Goal: Information Seeking & Learning: Learn about a topic

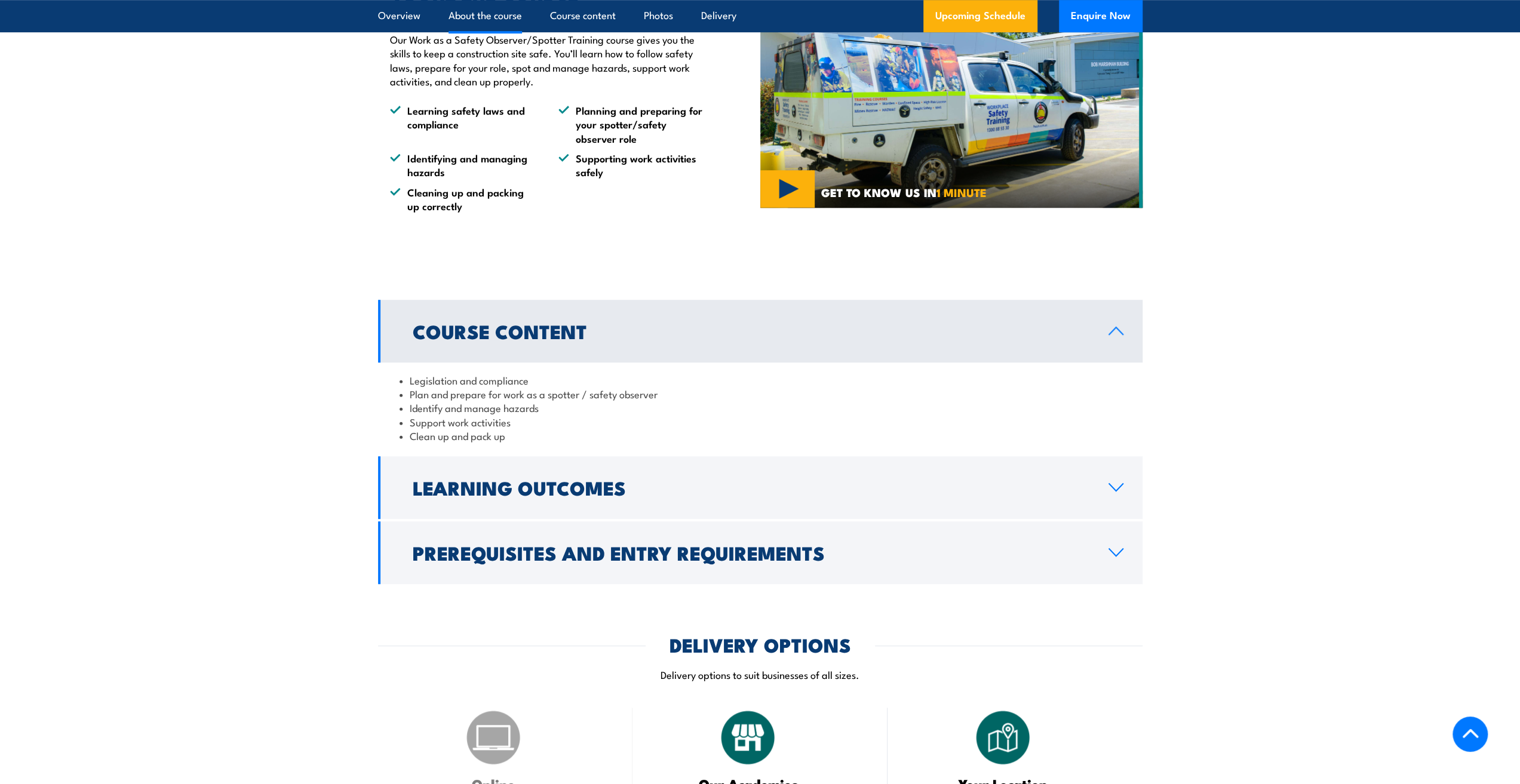
scroll to position [776, 0]
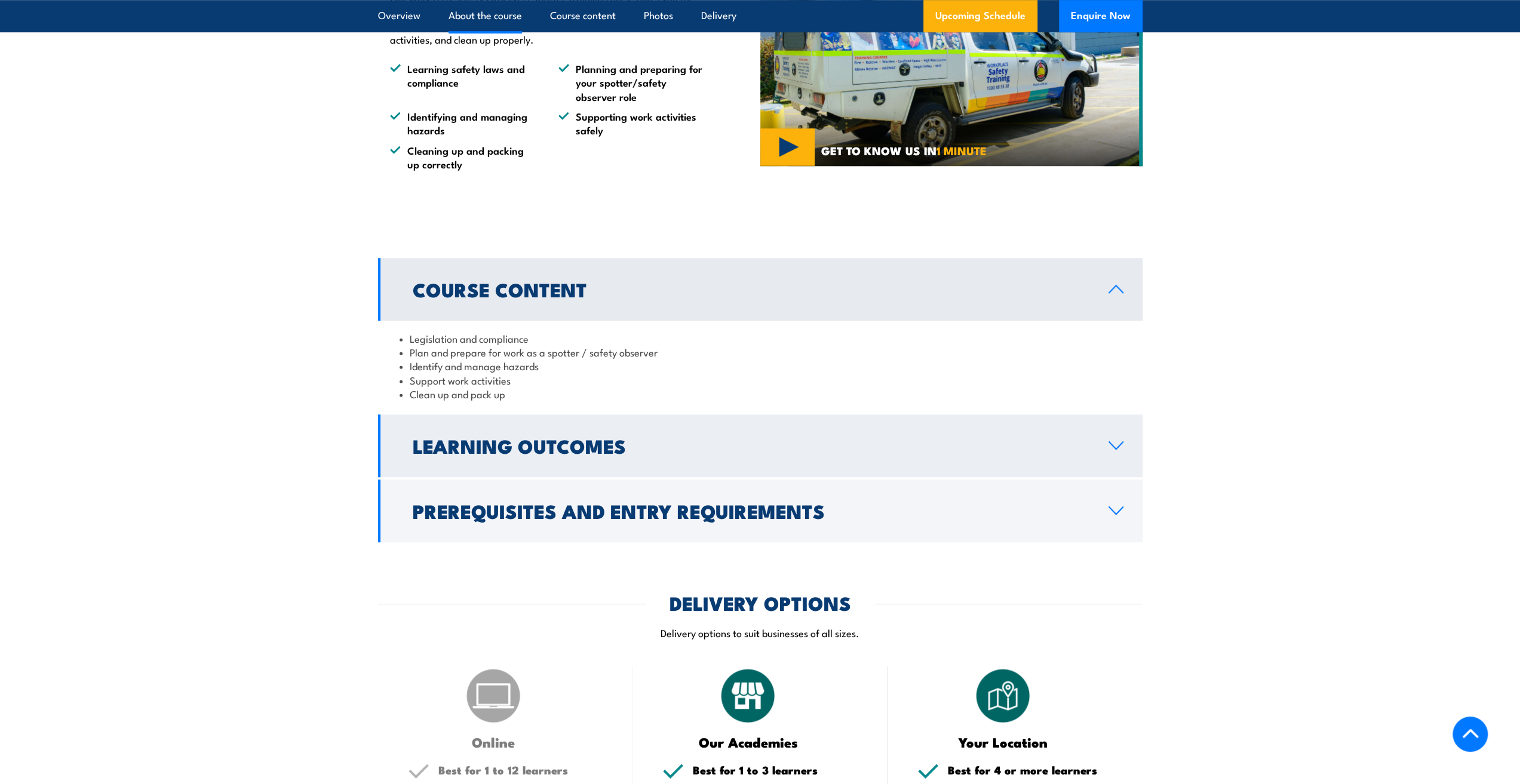
click at [598, 450] on h2 "Learning Outcomes" at bounding box center [751, 445] width 677 height 16
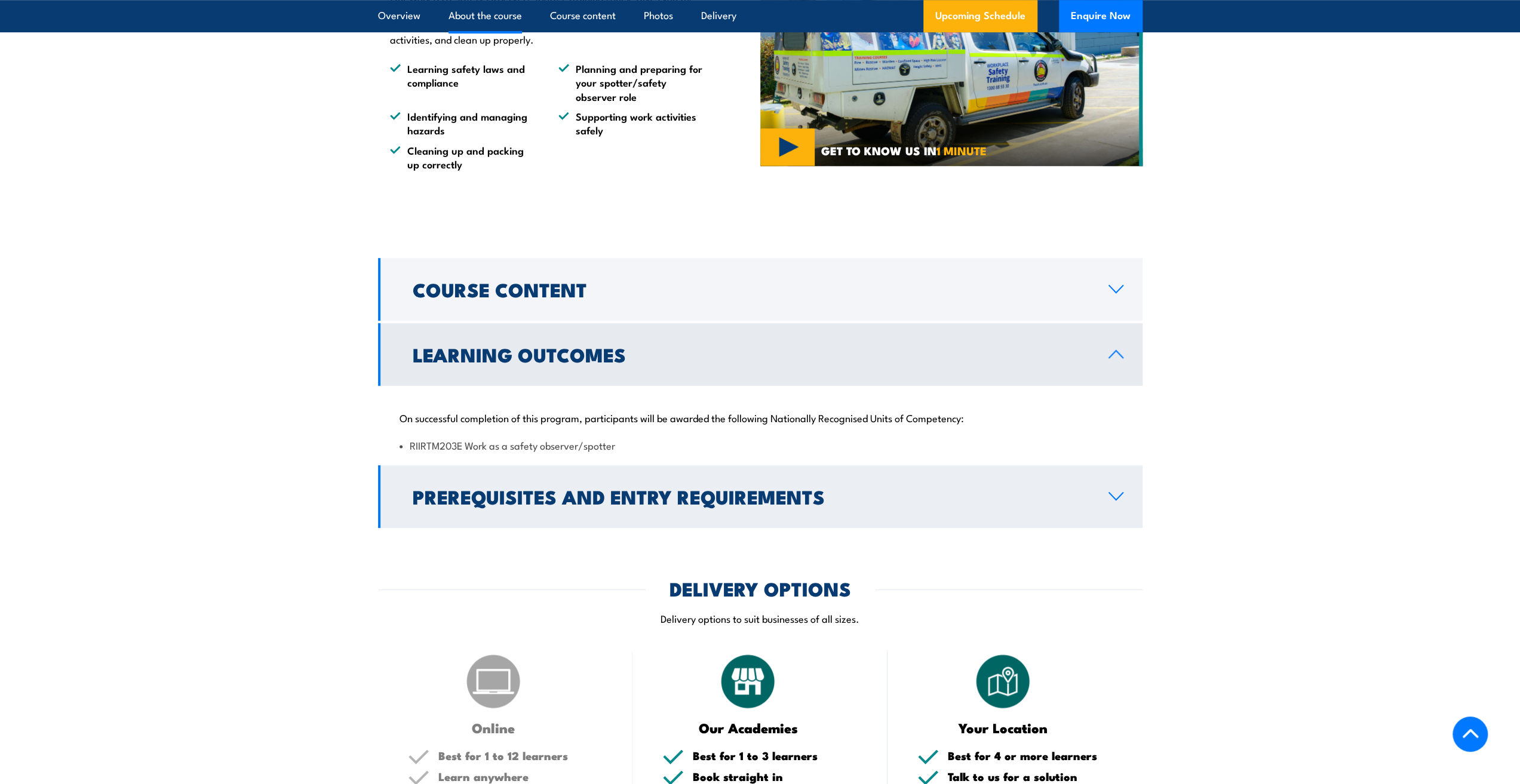
click at [472, 490] on h2 "Prerequisites and Entry Requirements" at bounding box center [751, 495] width 677 height 16
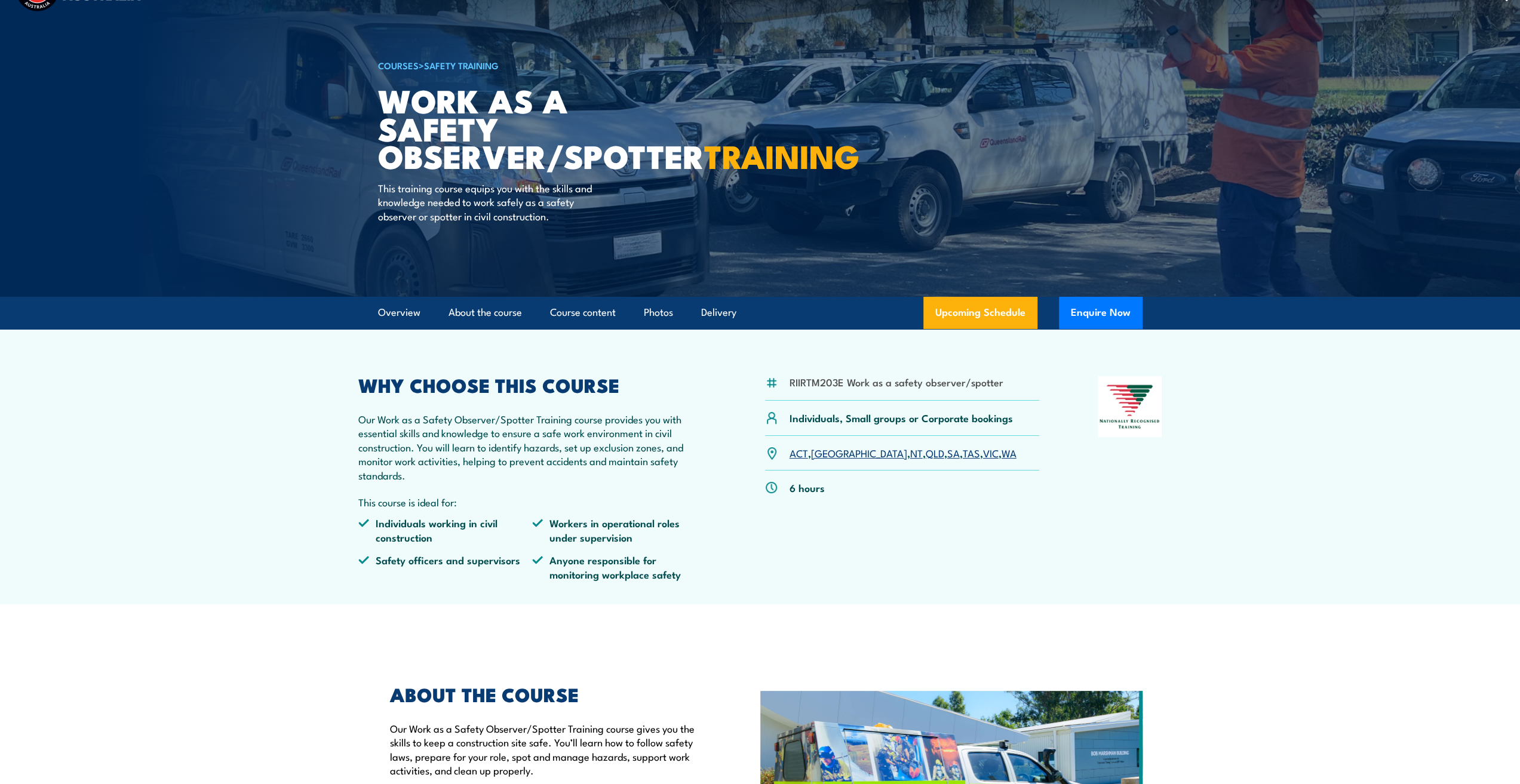
scroll to position [418, 0]
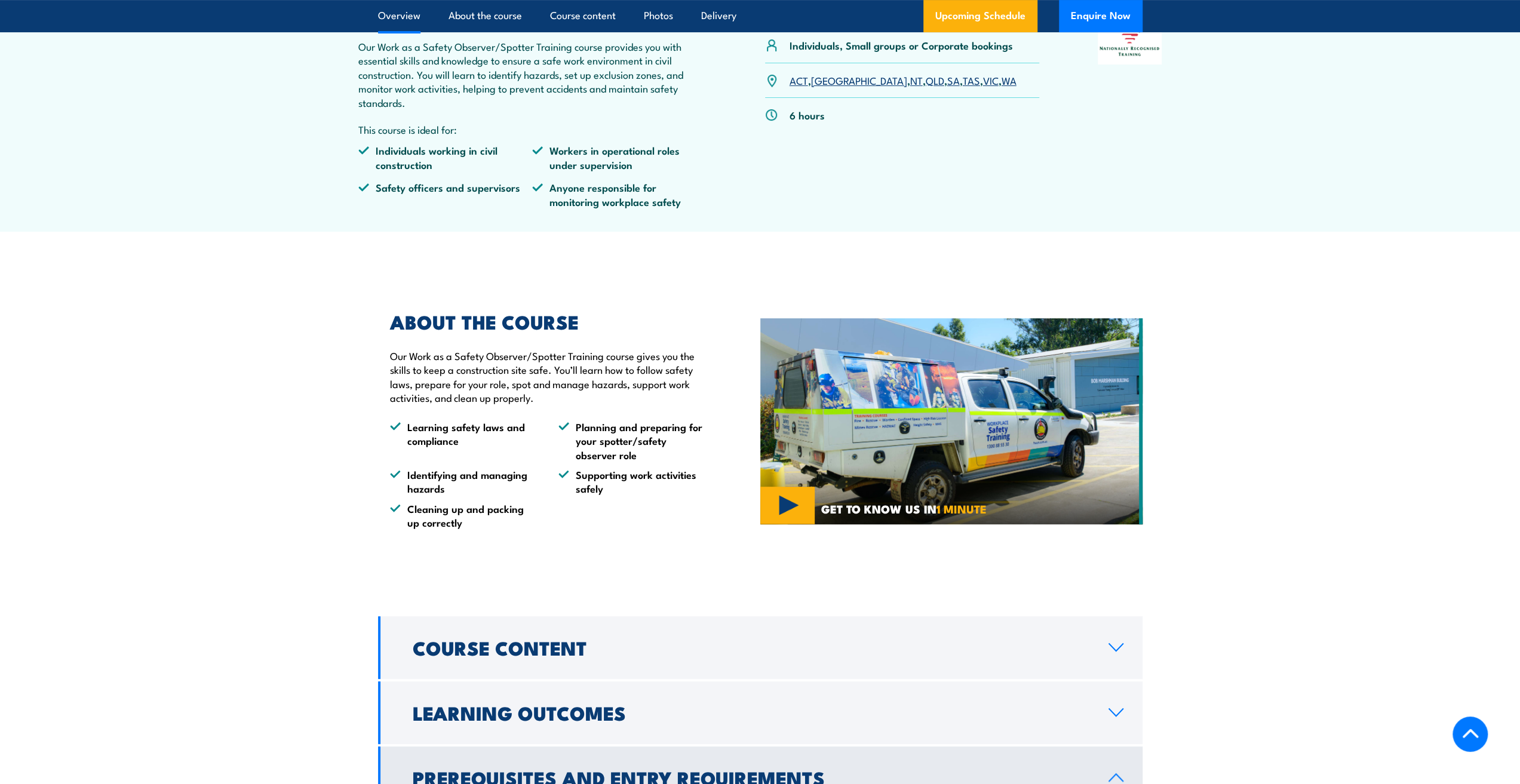
click at [1002, 83] on link "WA" at bounding box center [1009, 80] width 15 height 15
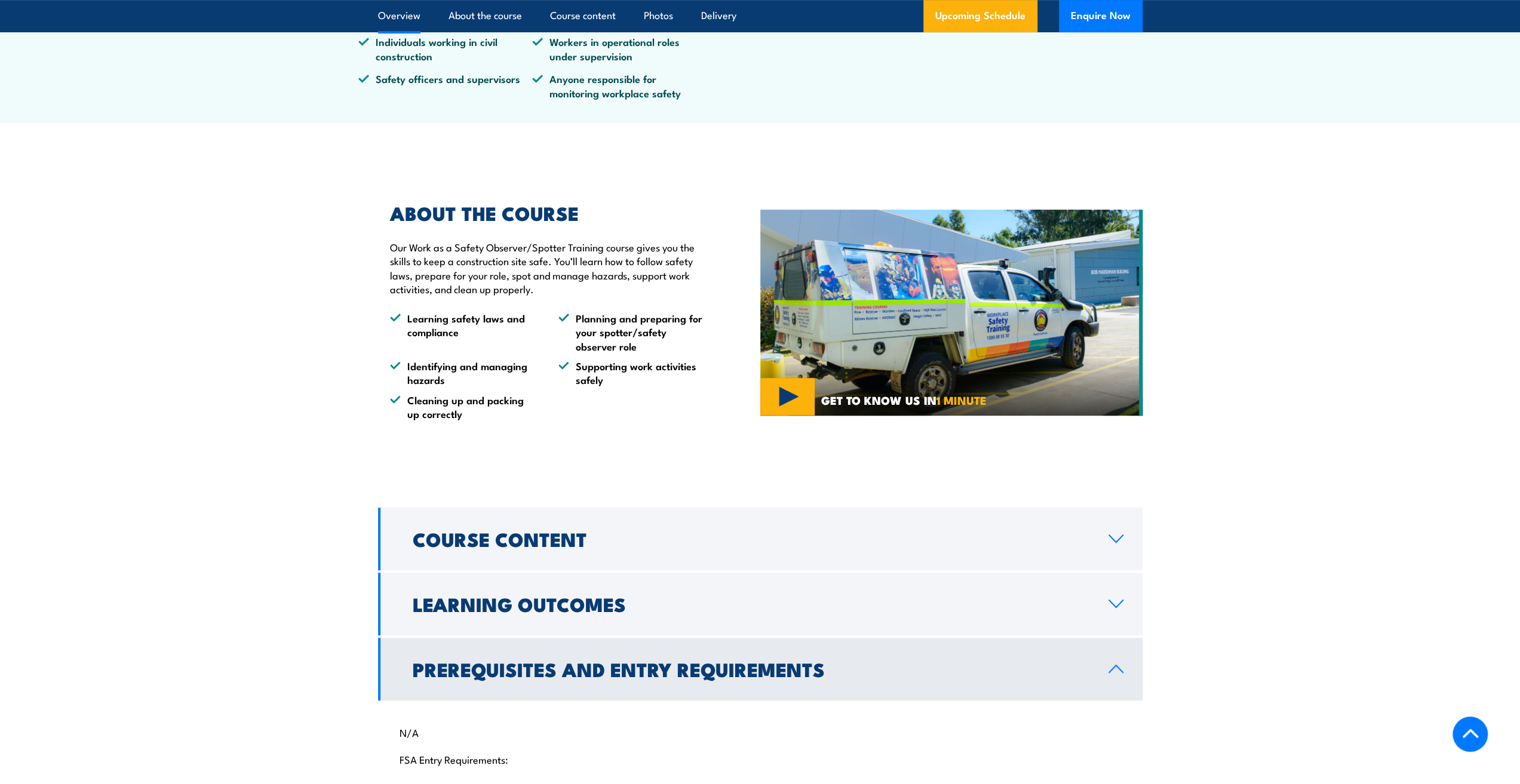
scroll to position [717, 0]
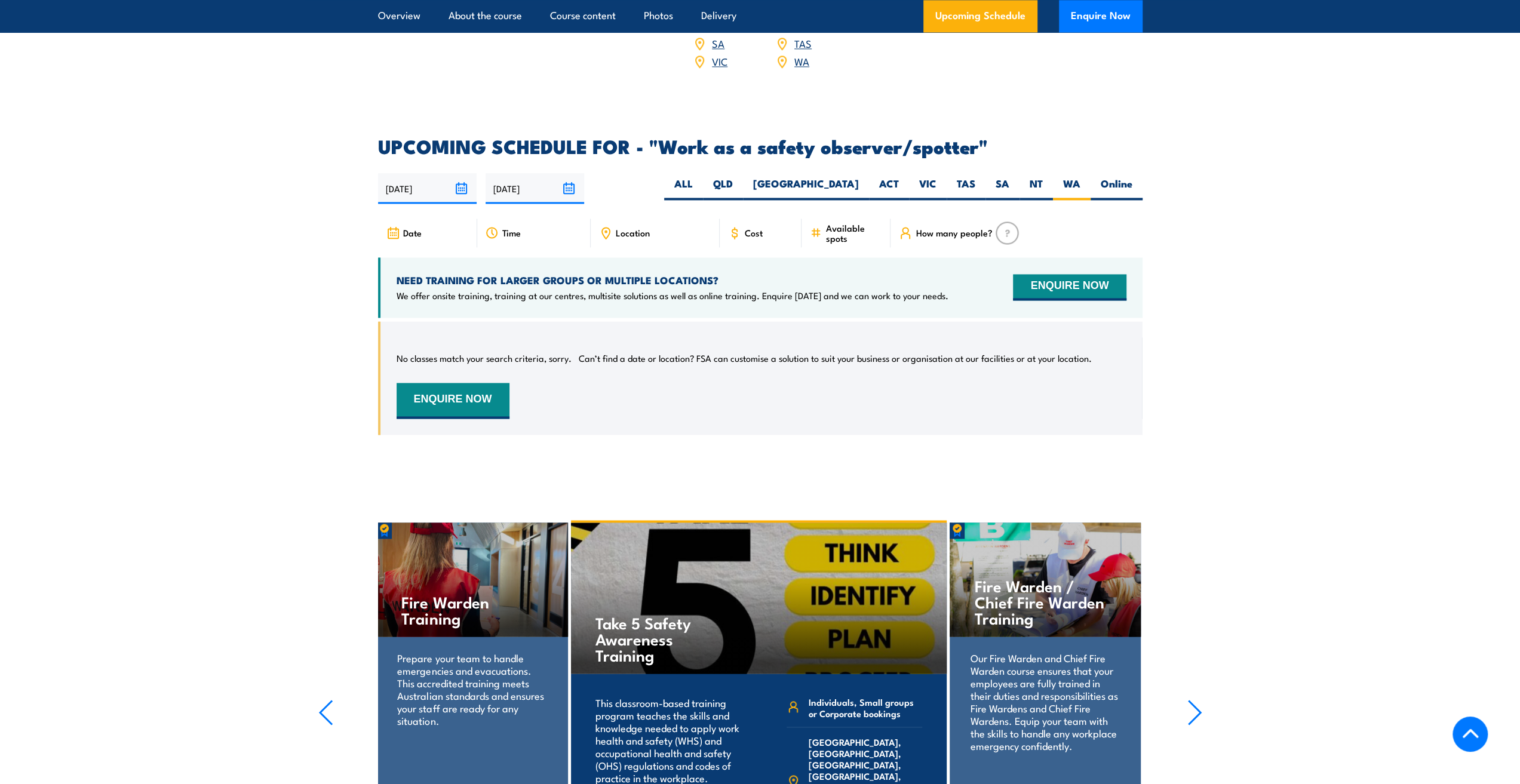
scroll to position [1711, 0]
click at [482, 392] on button "ENQUIRE NOW" at bounding box center [453, 402] width 112 height 36
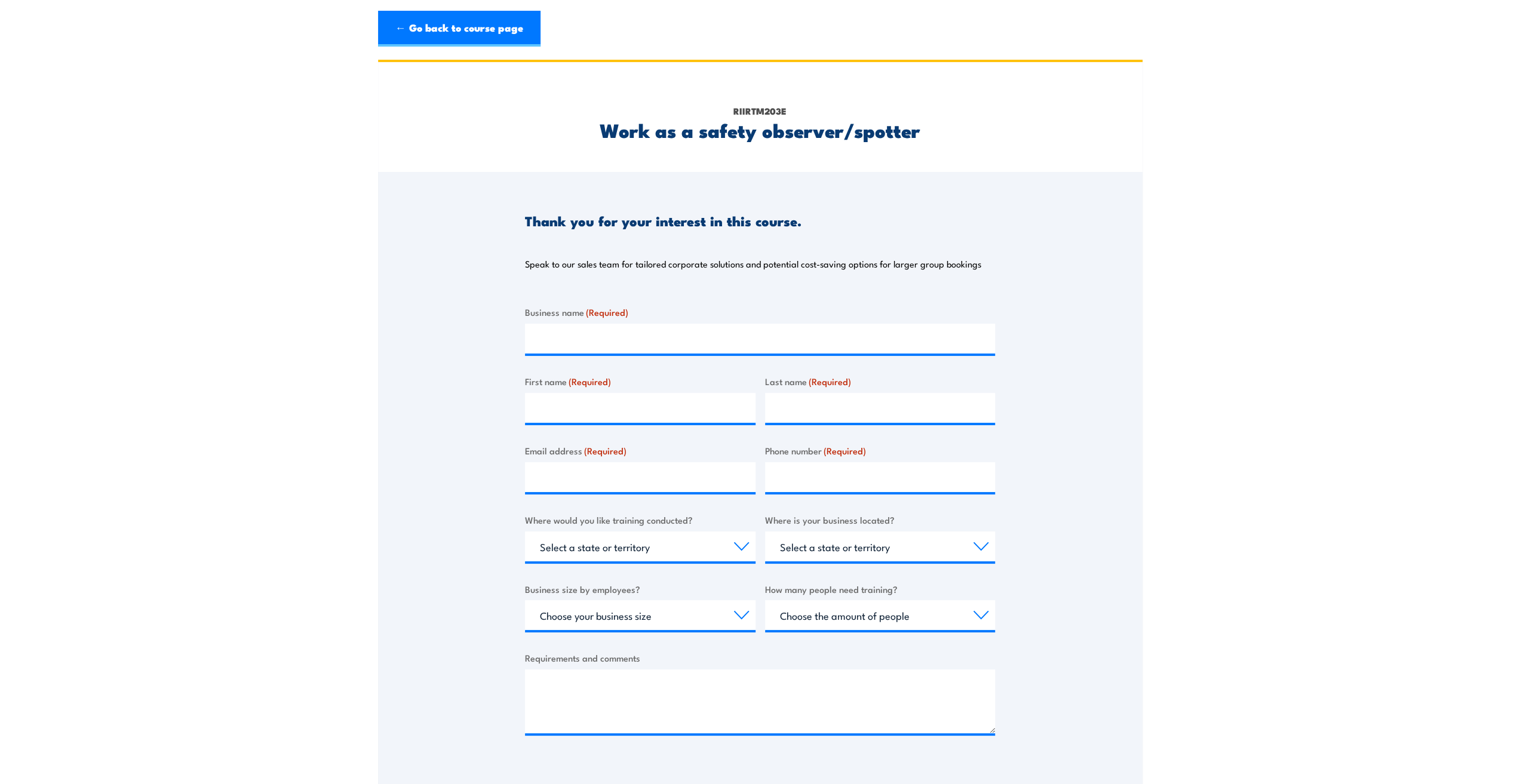
click at [659, 345] on input "Business name (Required)" at bounding box center [759, 338] width 470 height 30
type input "City of Fremantle"
type input "Saroj"
type input "Bhatta"
type input "sarojb@fremantle.wa.gov.au"
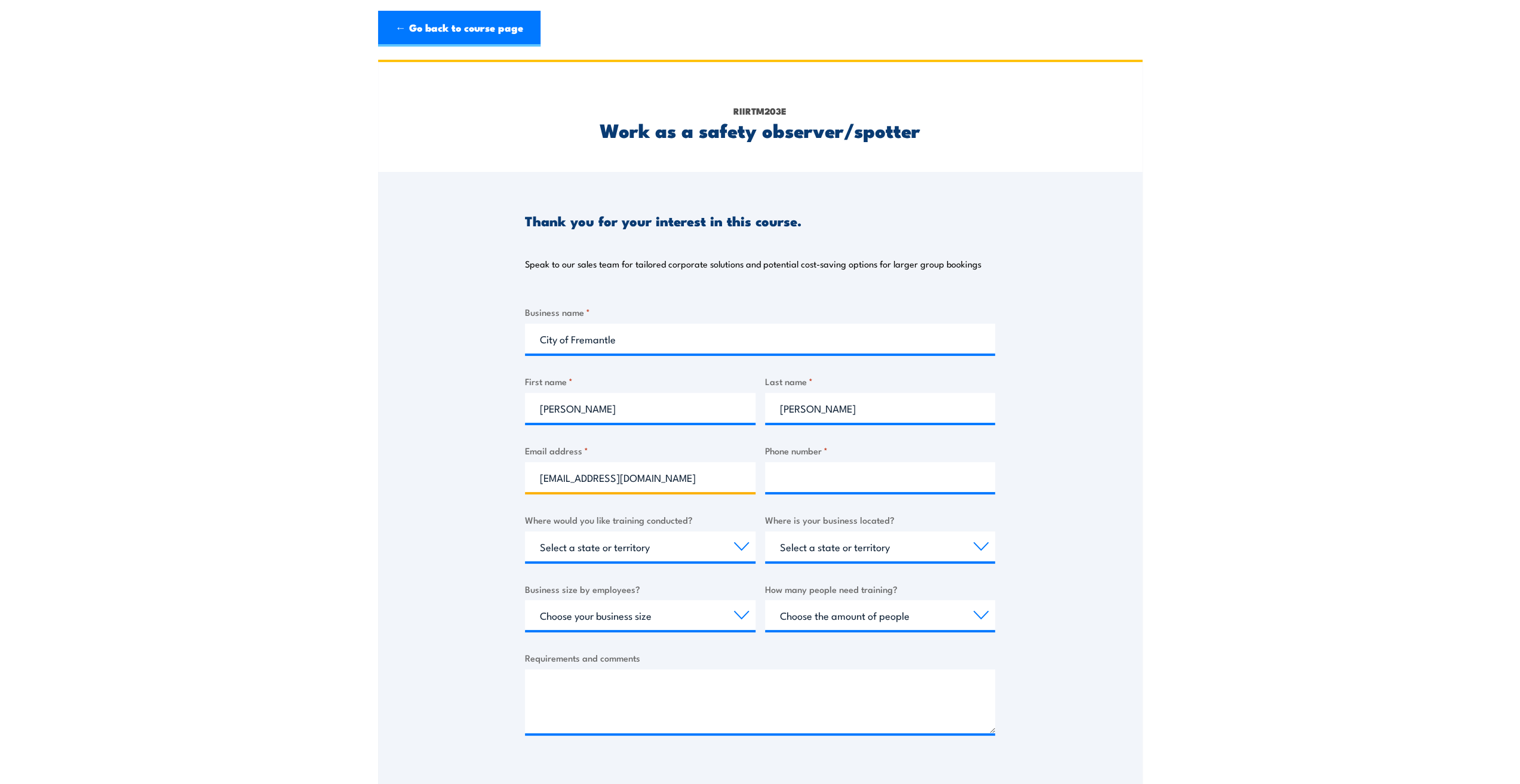
type input "0410867875"
select select "WA"
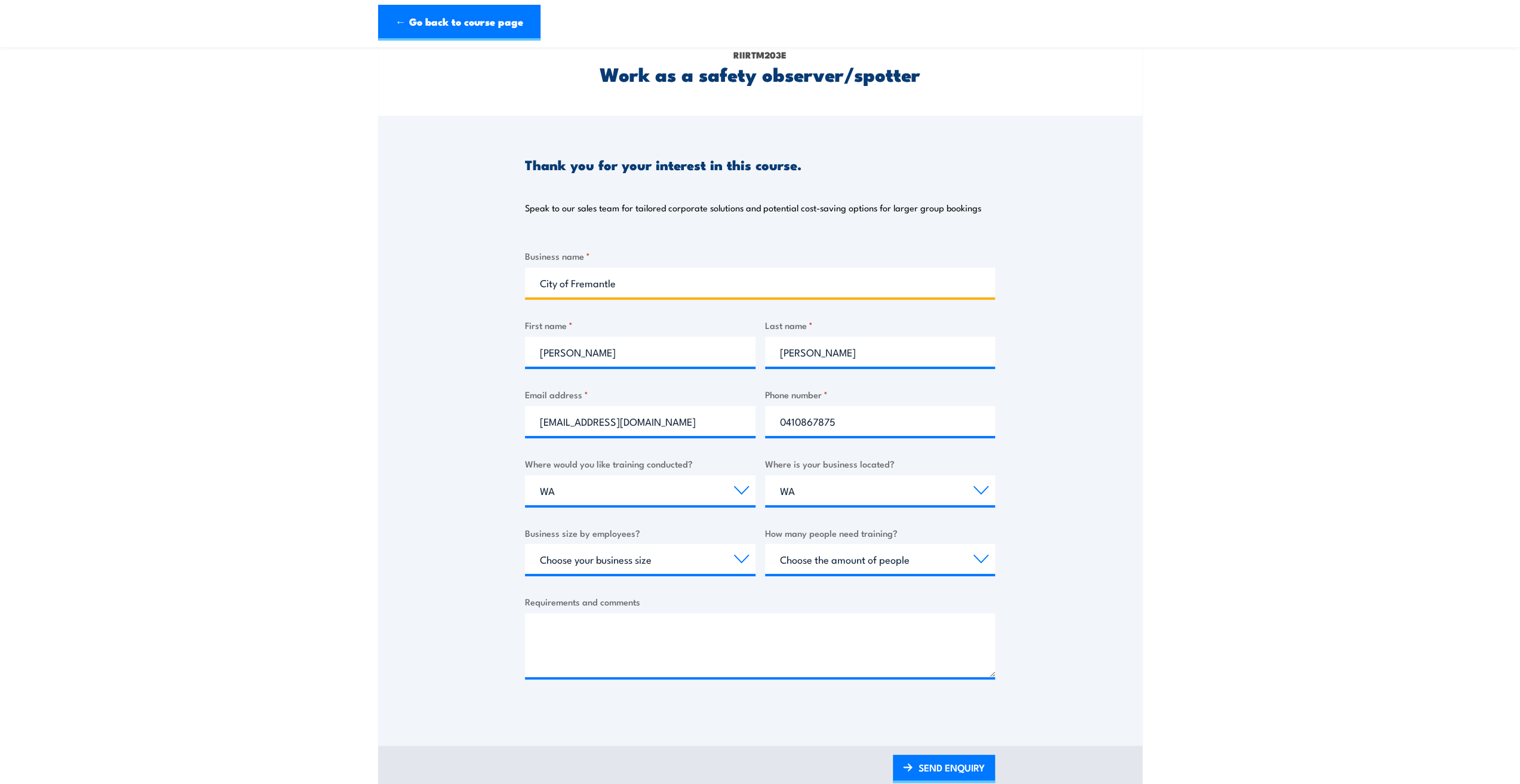
scroll to position [119, 0]
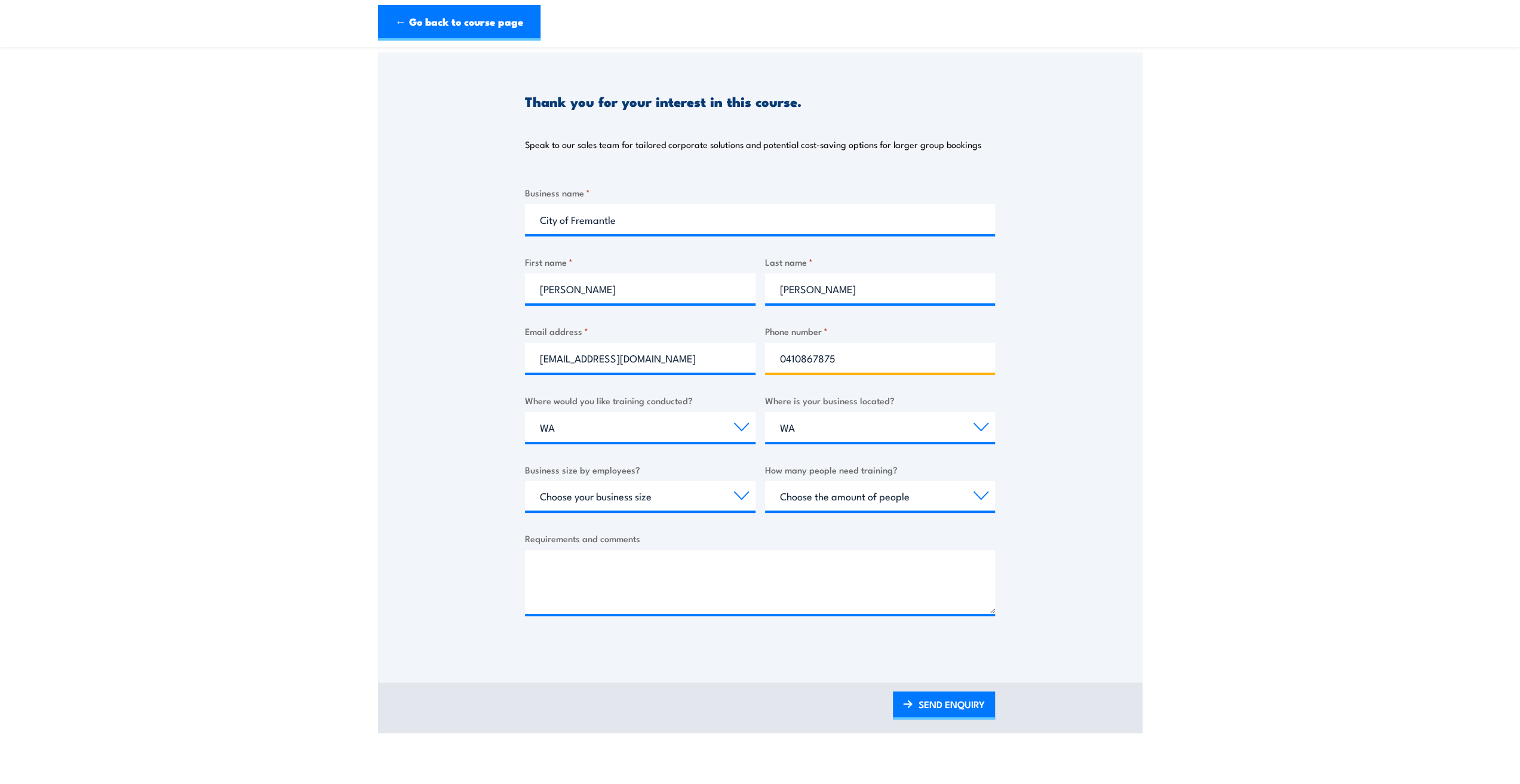
click at [848, 362] on input "0410867875" at bounding box center [880, 357] width 231 height 30
click at [872, 356] on input "0410867875" at bounding box center [880, 357] width 231 height 30
click at [629, 433] on select "Select a state or territory Nationally - multiple locations QLD NSW VIC SA ACT …" at bounding box center [640, 427] width 231 height 30
click at [643, 428] on select "Select a state or territory Nationally - multiple locations QLD NSW VIC SA ACT …" at bounding box center [640, 427] width 231 height 30
click at [806, 428] on select "Select a state or territory QLD NSW VIC SA ACT WA TAS NT" at bounding box center [880, 427] width 231 height 30
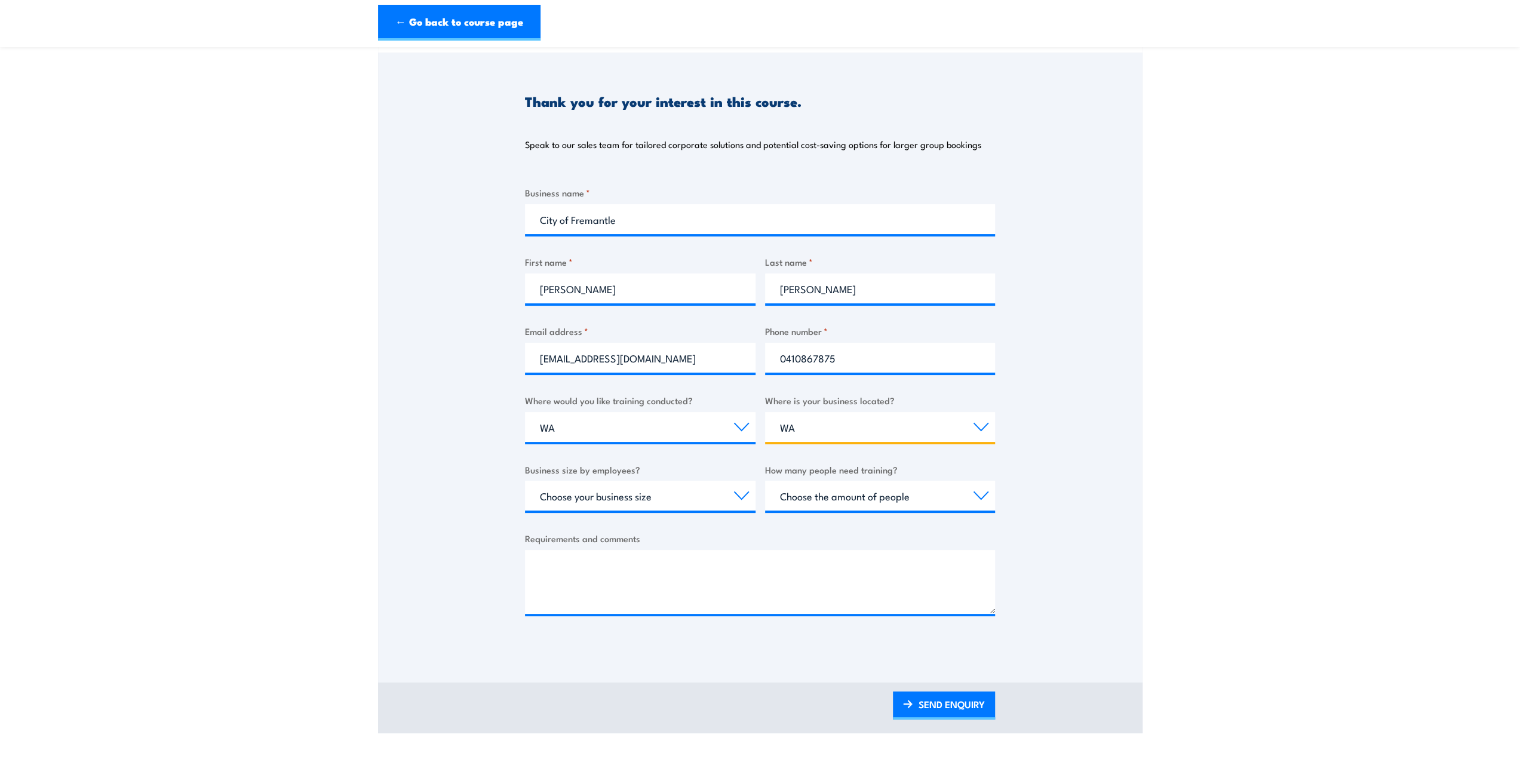
click at [806, 428] on select "Select a state or territory QLD NSW VIC SA ACT WA TAS NT" at bounding box center [880, 427] width 231 height 30
click at [637, 501] on select "Choose your business size 1 to 19 20 to 199 200+" at bounding box center [640, 495] width 231 height 30
click at [615, 500] on select "Choose your business size 1 to 19 20 to 199 200+" at bounding box center [640, 495] width 231 height 30
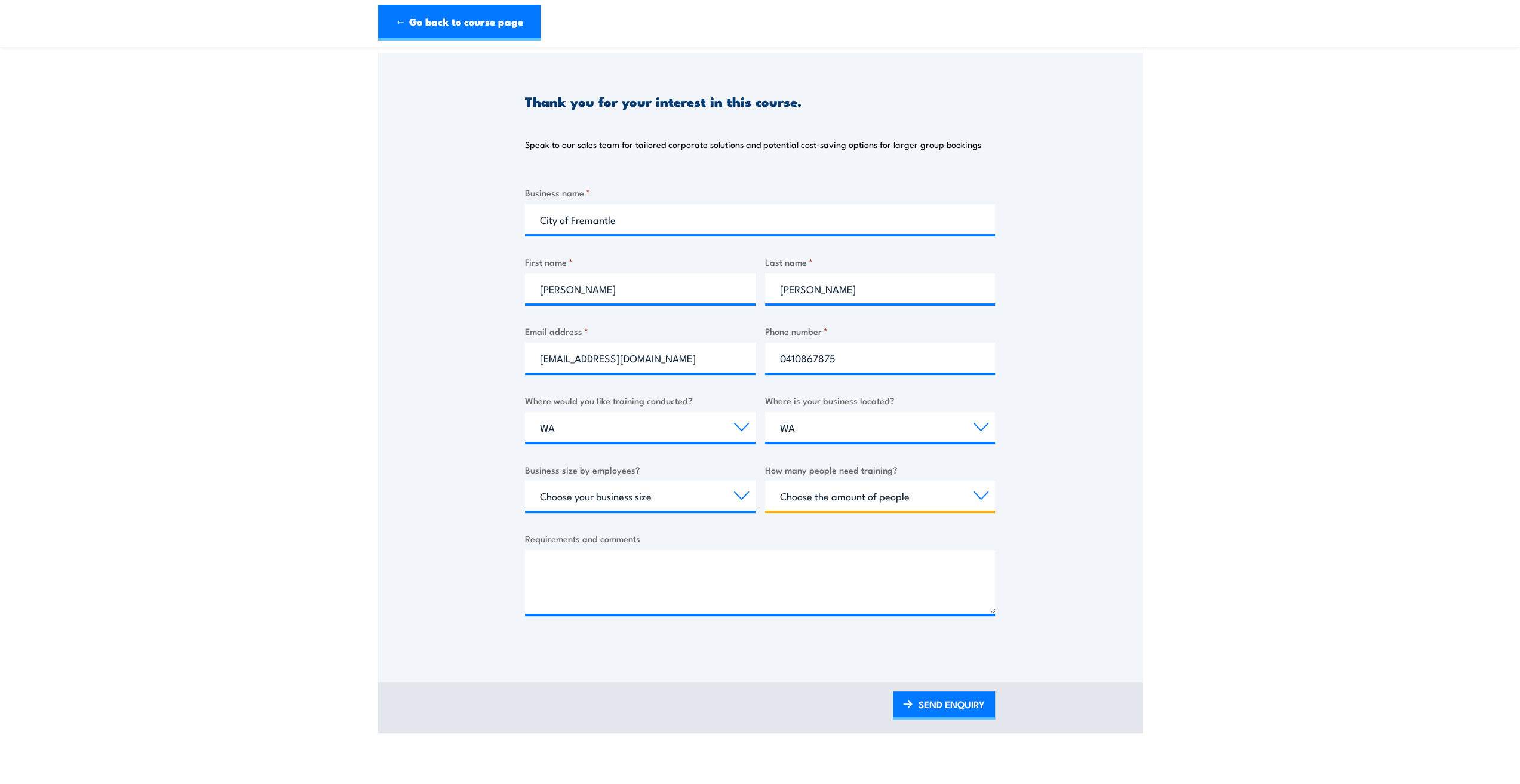
click at [791, 502] on select "Choose the amount of people 1 to 4 5 to 19 20+" at bounding box center [880, 495] width 231 height 30
click at [806, 496] on select "Choose the amount of people 1 to 4 5 to 19 20+" at bounding box center [880, 495] width 231 height 30
click at [844, 501] on select "Choose the amount of people 1 to 4 5 to 19 20+" at bounding box center [880, 495] width 231 height 30
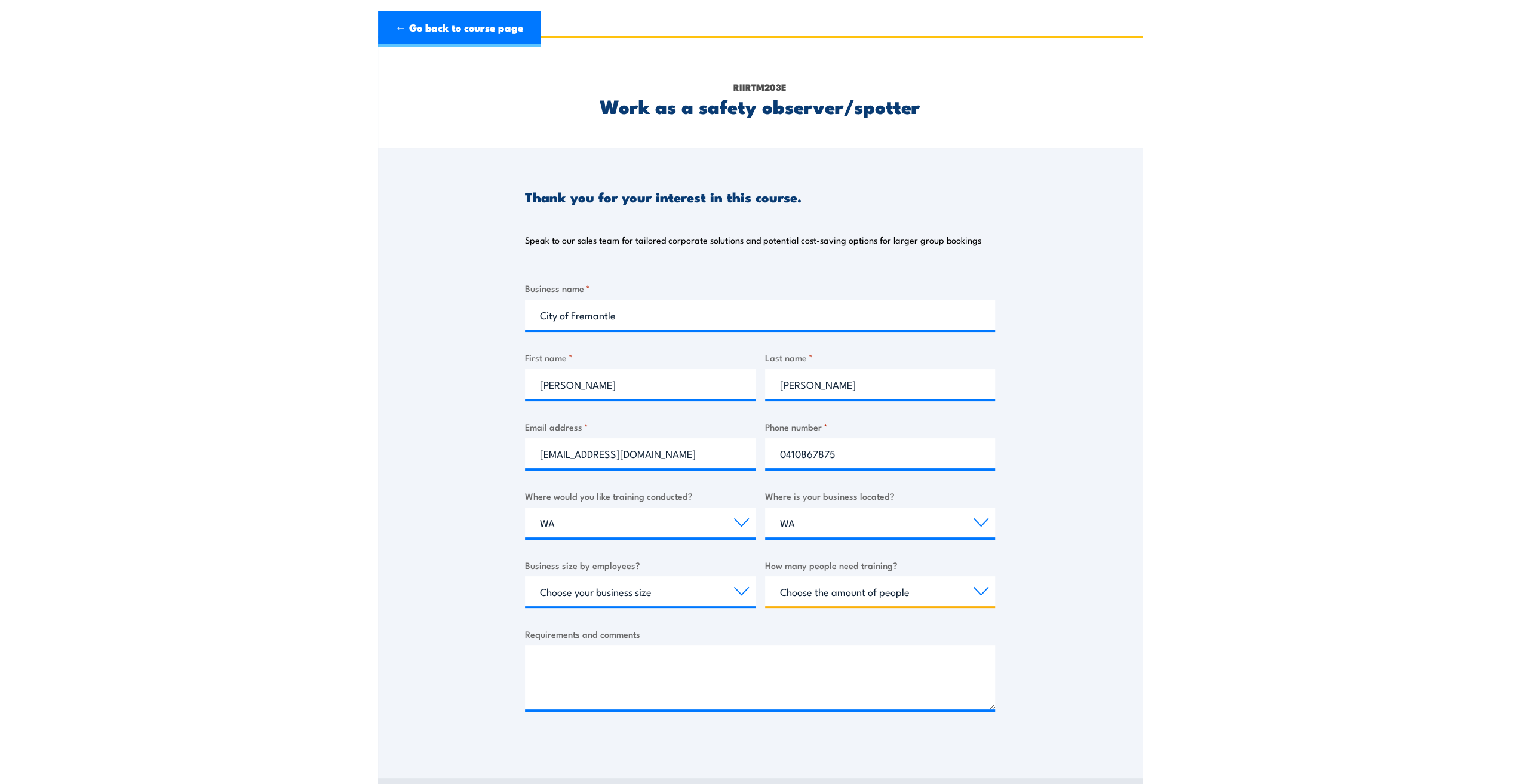
scroll to position [0, 0]
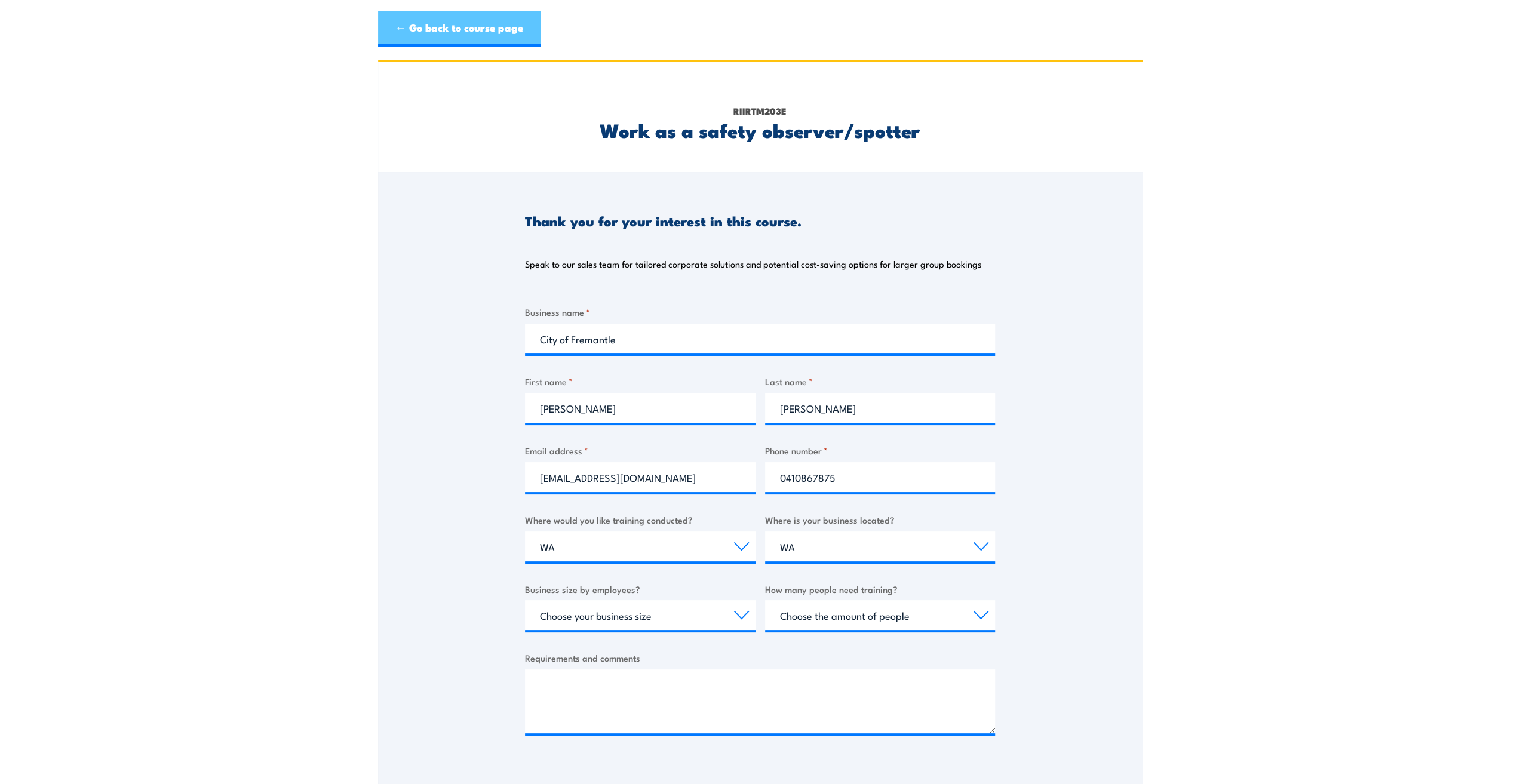
click at [417, 17] on link "← Go back to course page" at bounding box center [459, 29] width 162 height 36
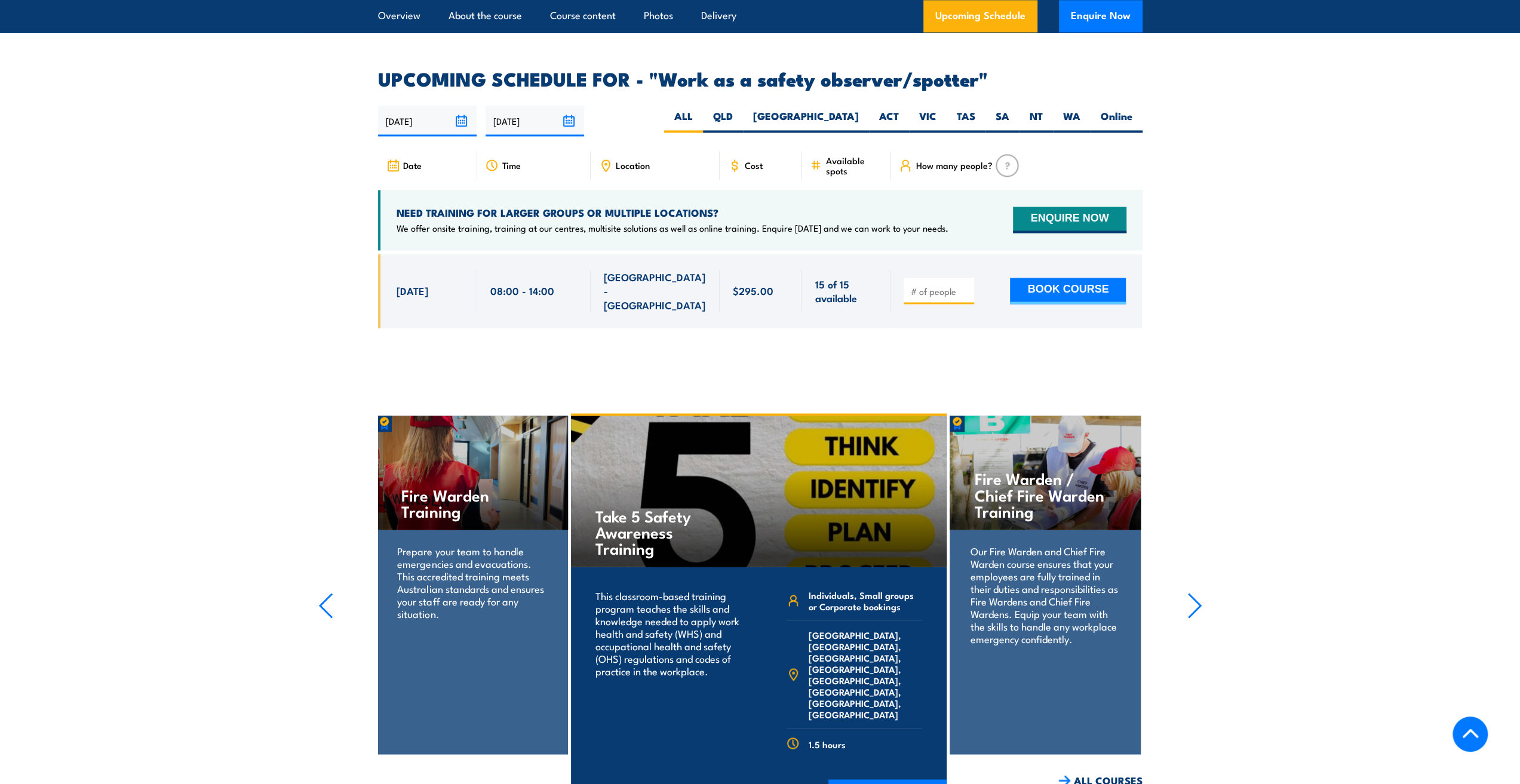
scroll to position [1651, 0]
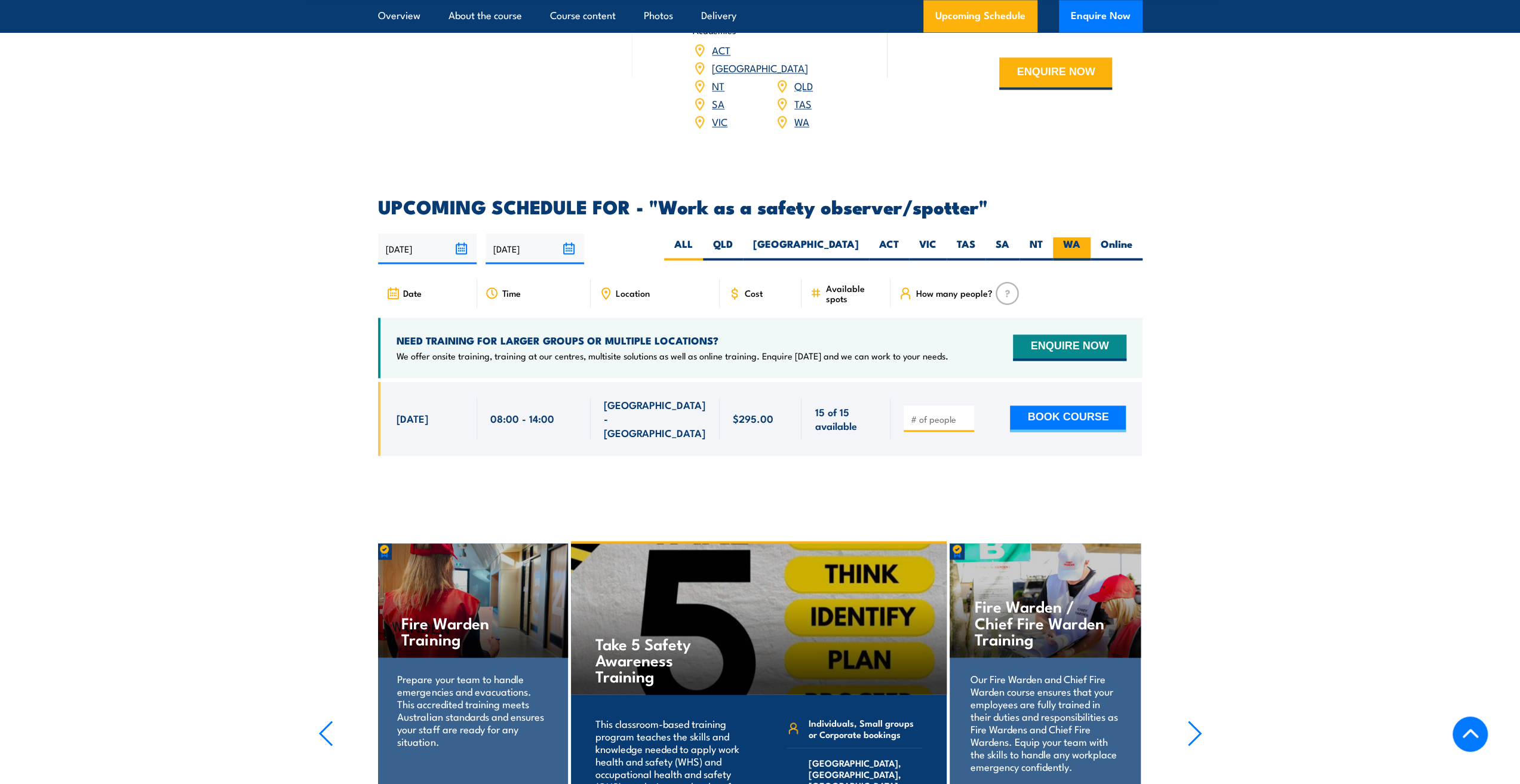
click at [1061, 237] on label "WA" at bounding box center [1072, 248] width 38 height 23
click at [1080, 237] on input "WA" at bounding box center [1084, 240] width 8 height 8
radio input "true"
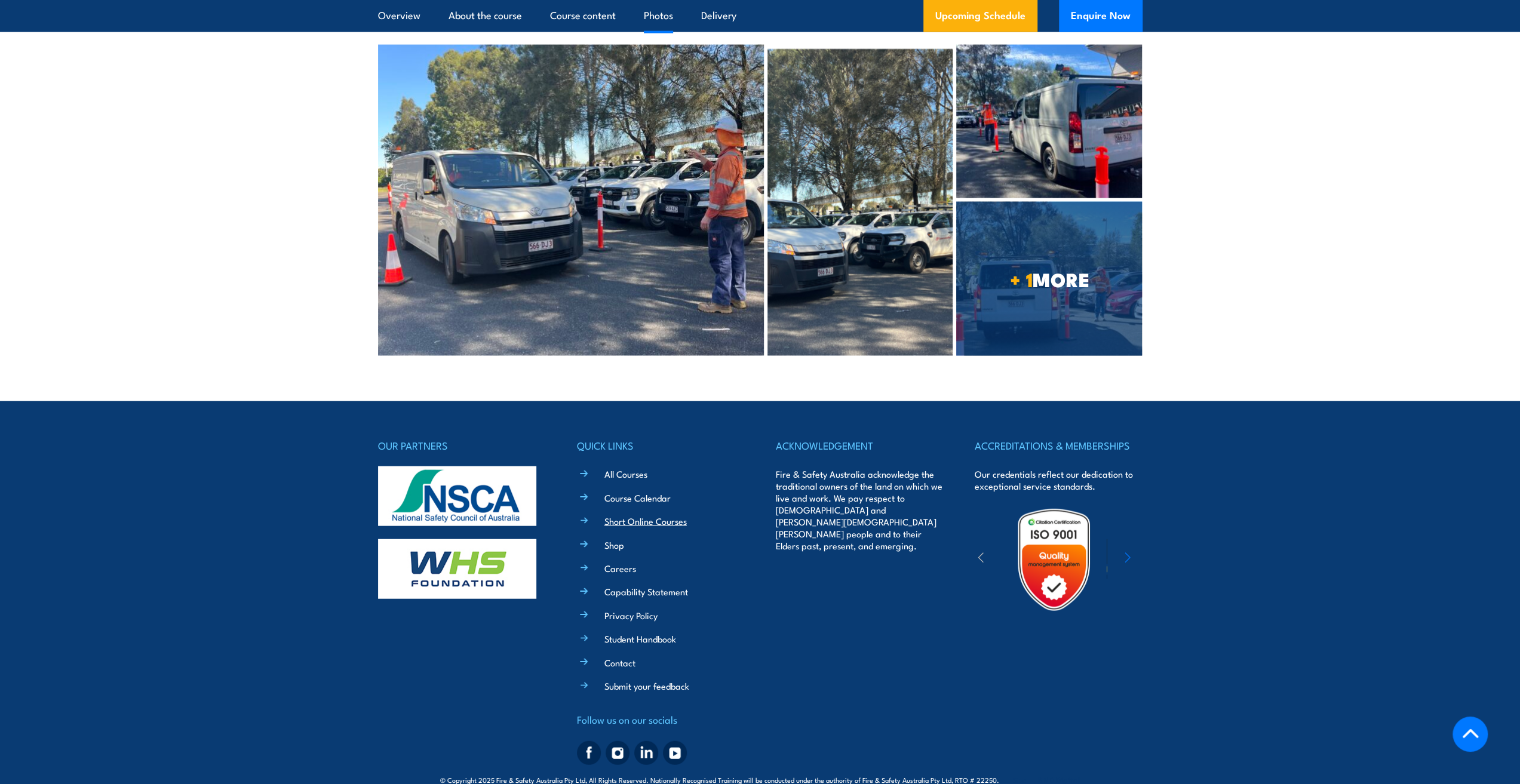
scroll to position [2667, 0]
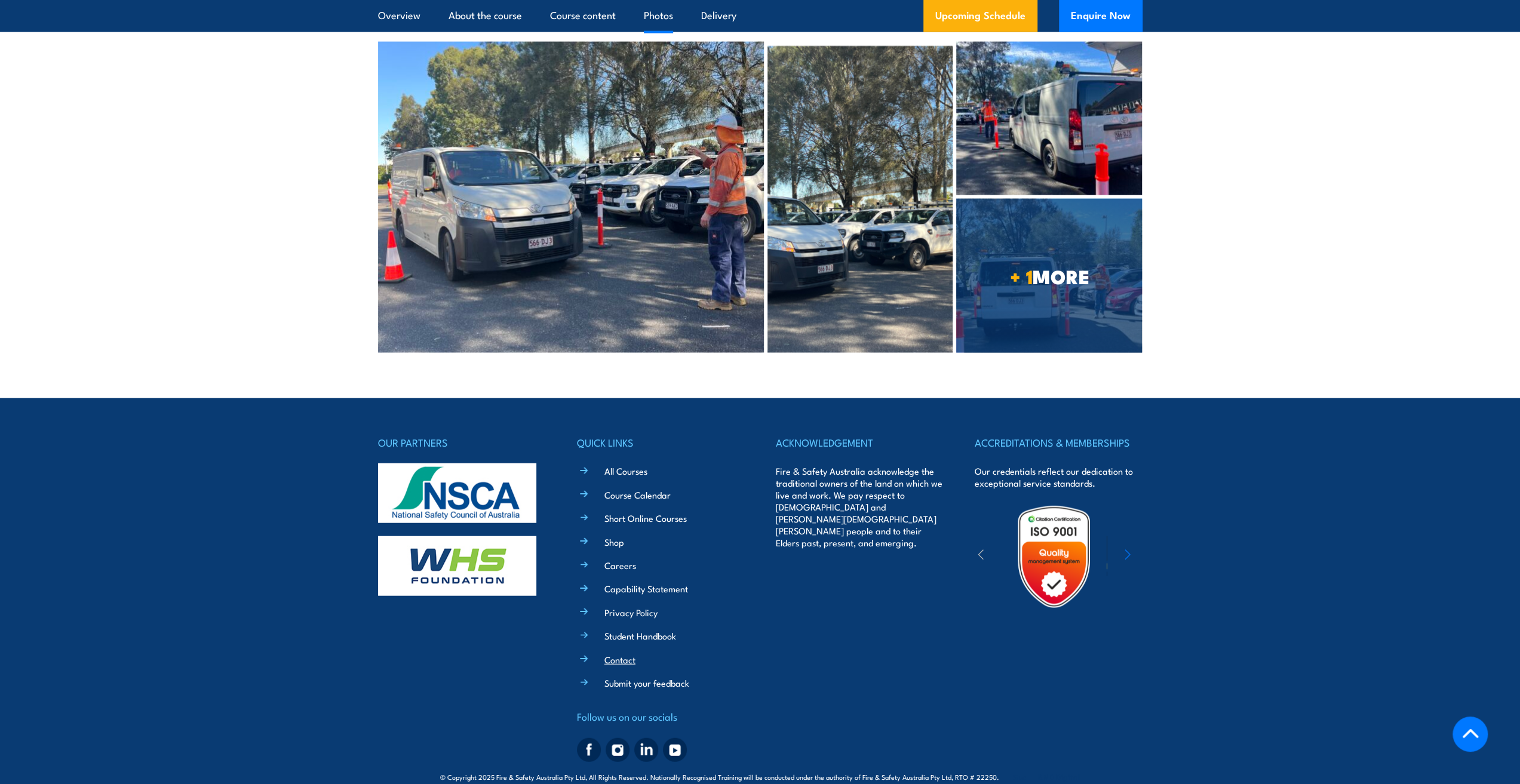
click at [626, 653] on link "Contact" at bounding box center [620, 659] width 31 height 13
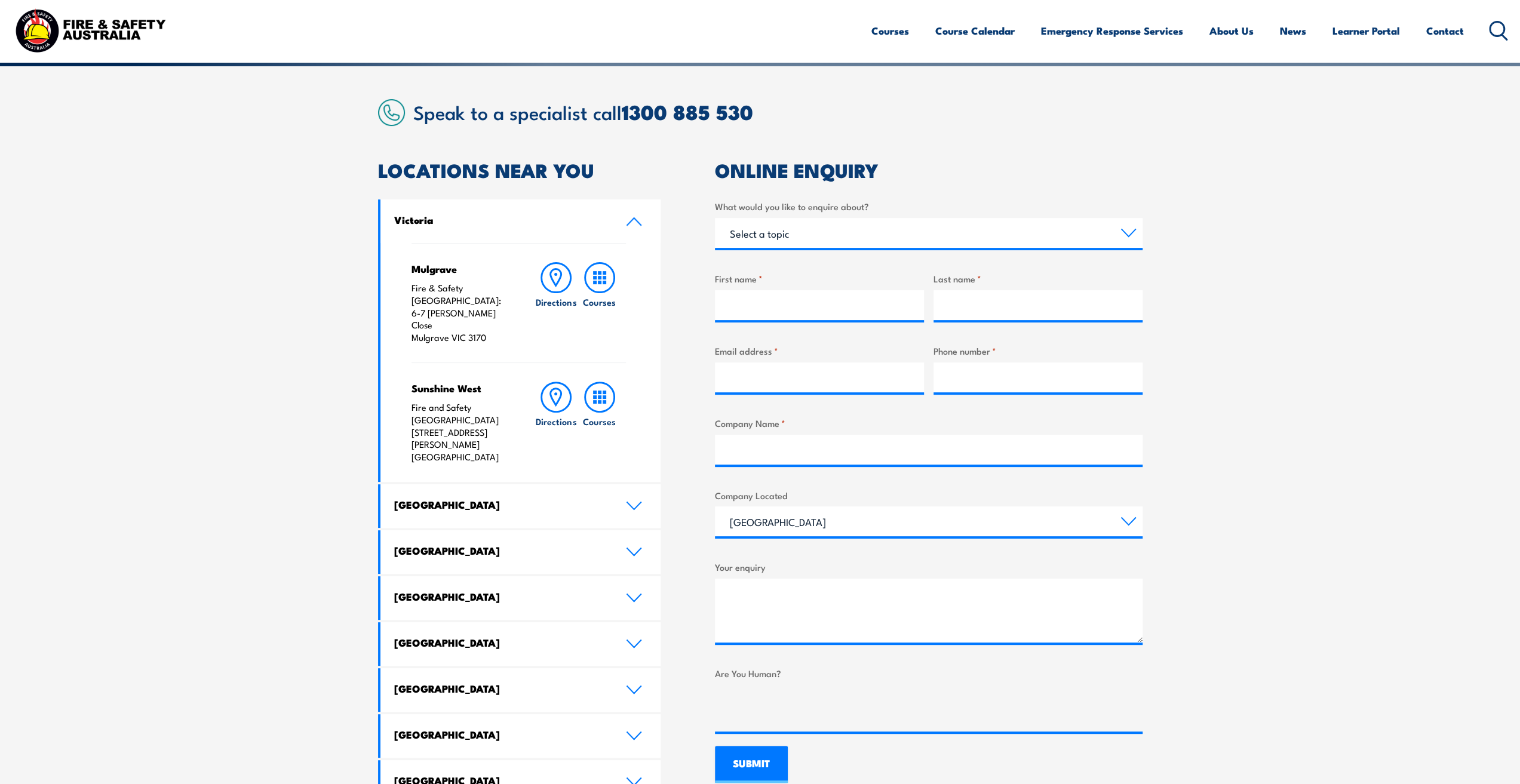
scroll to position [418, 0]
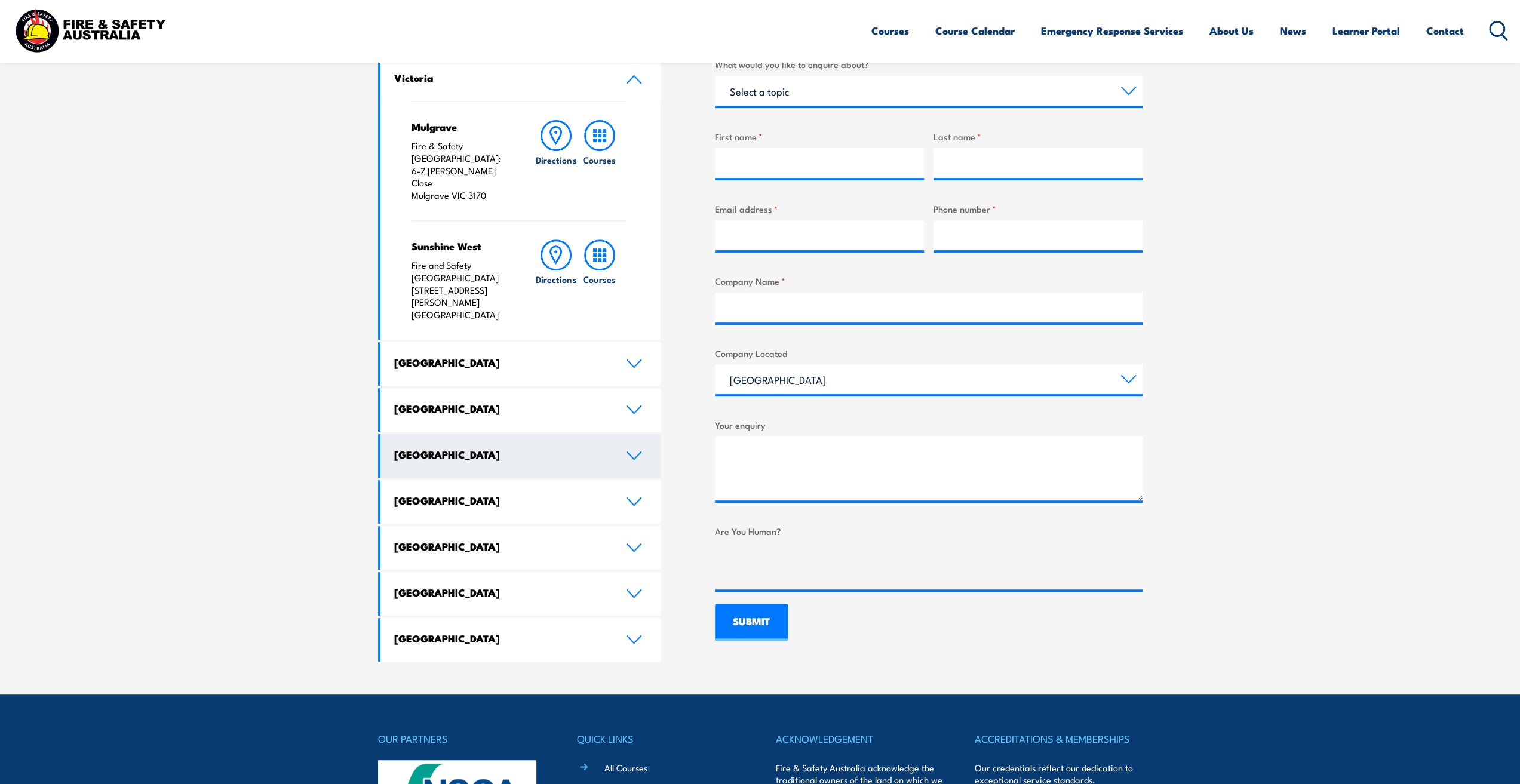
click at [468, 435] on link "[GEOGRAPHIC_DATA]" at bounding box center [520, 456] width 281 height 44
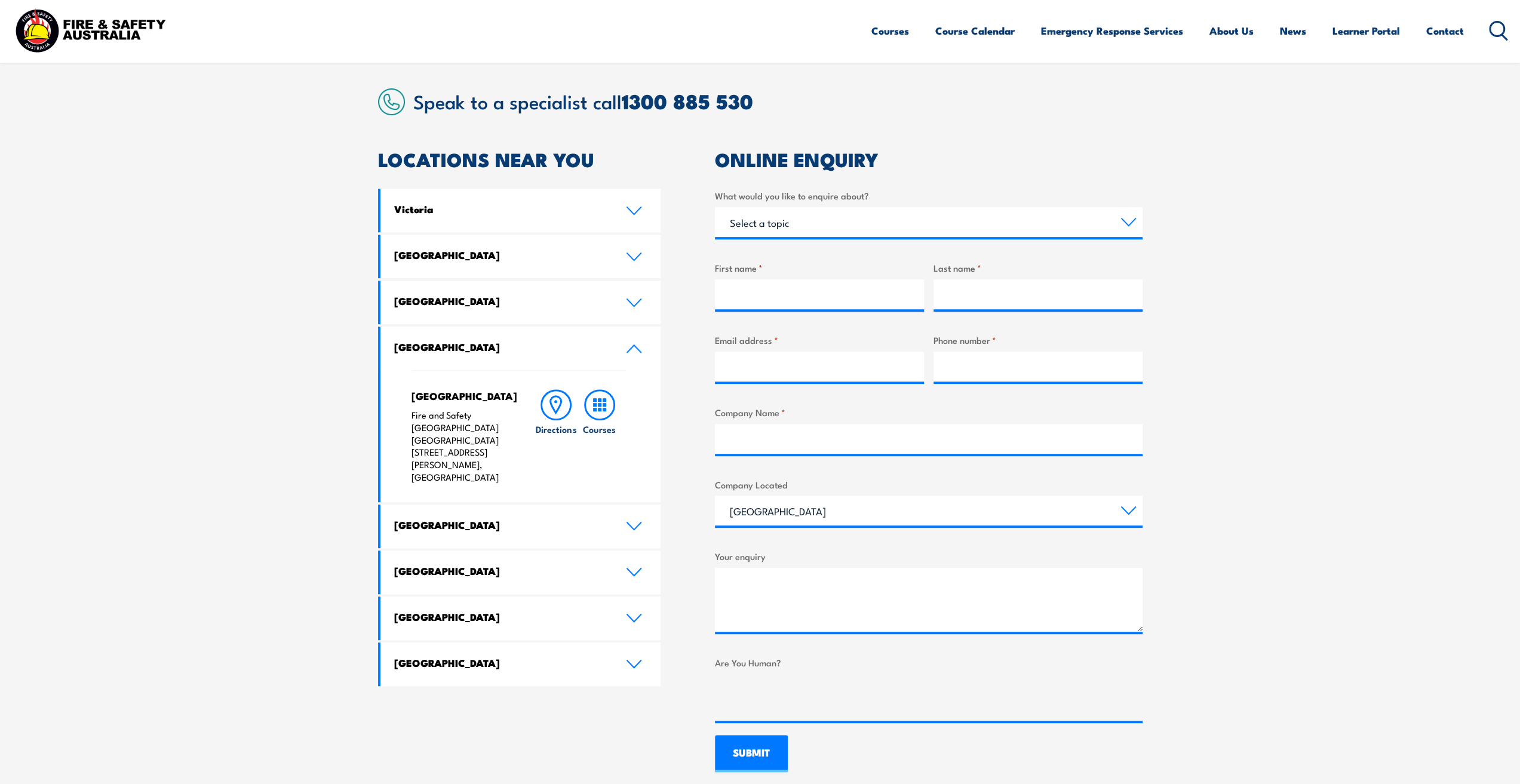
scroll to position [358, 0]
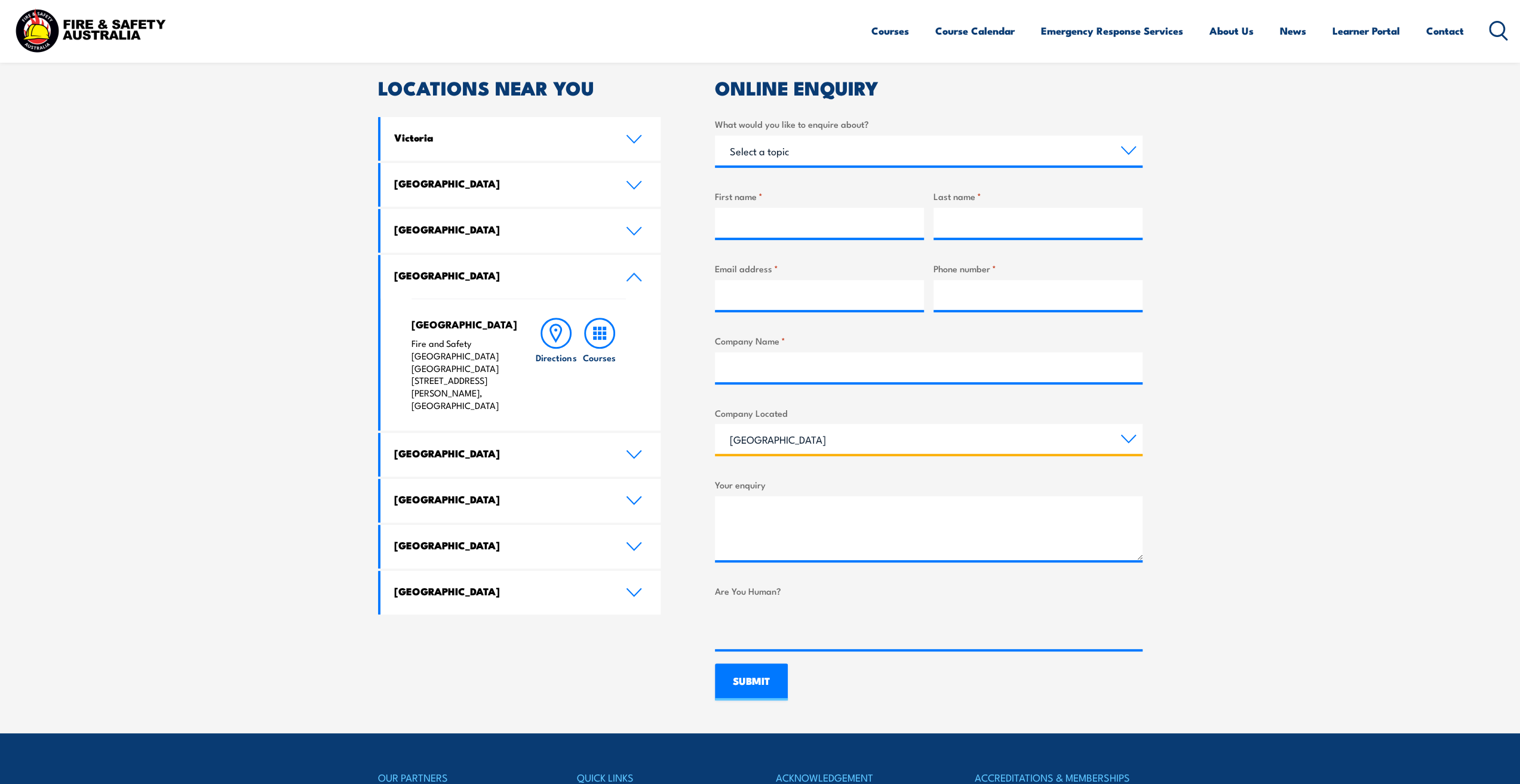
click at [908, 453] on select "[GEOGRAPHIC_DATA] [GEOGRAPHIC_DATA] [GEOGRAPHIC_DATA] [GEOGRAPHIC_DATA] [GEOGRA…" at bounding box center [929, 439] width 428 height 30
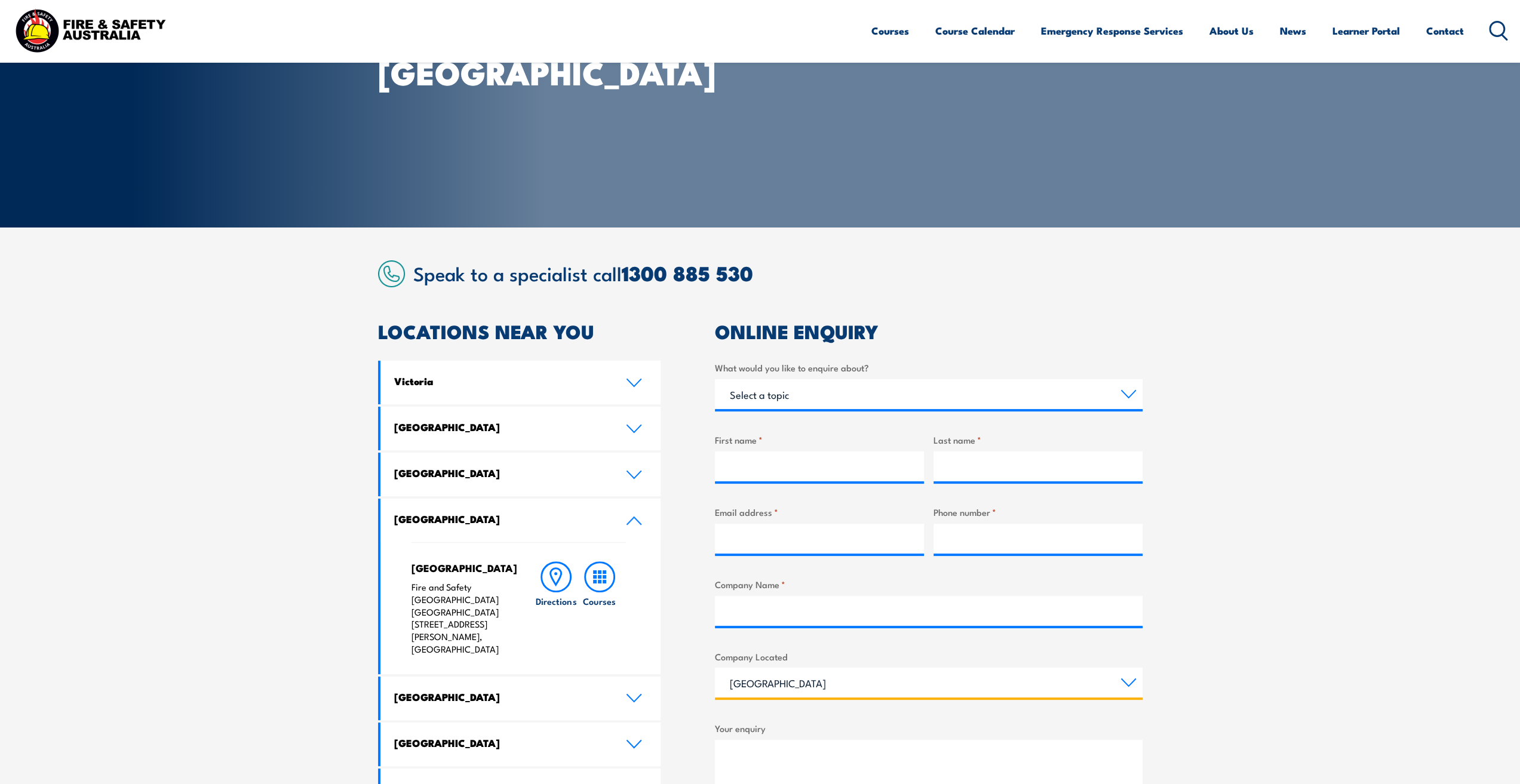
scroll to position [119, 0]
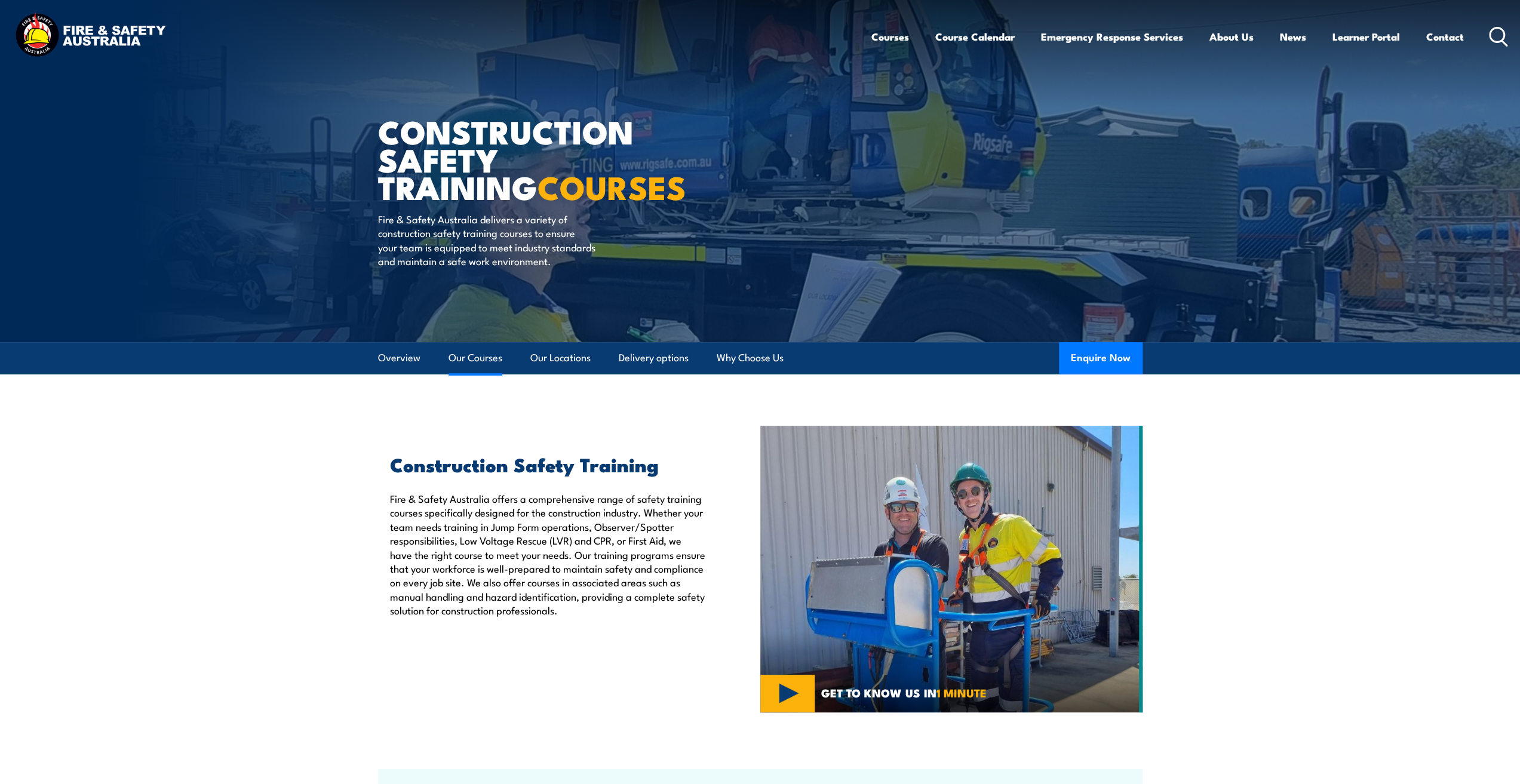
click at [465, 356] on link "Our Courses" at bounding box center [475, 358] width 54 height 32
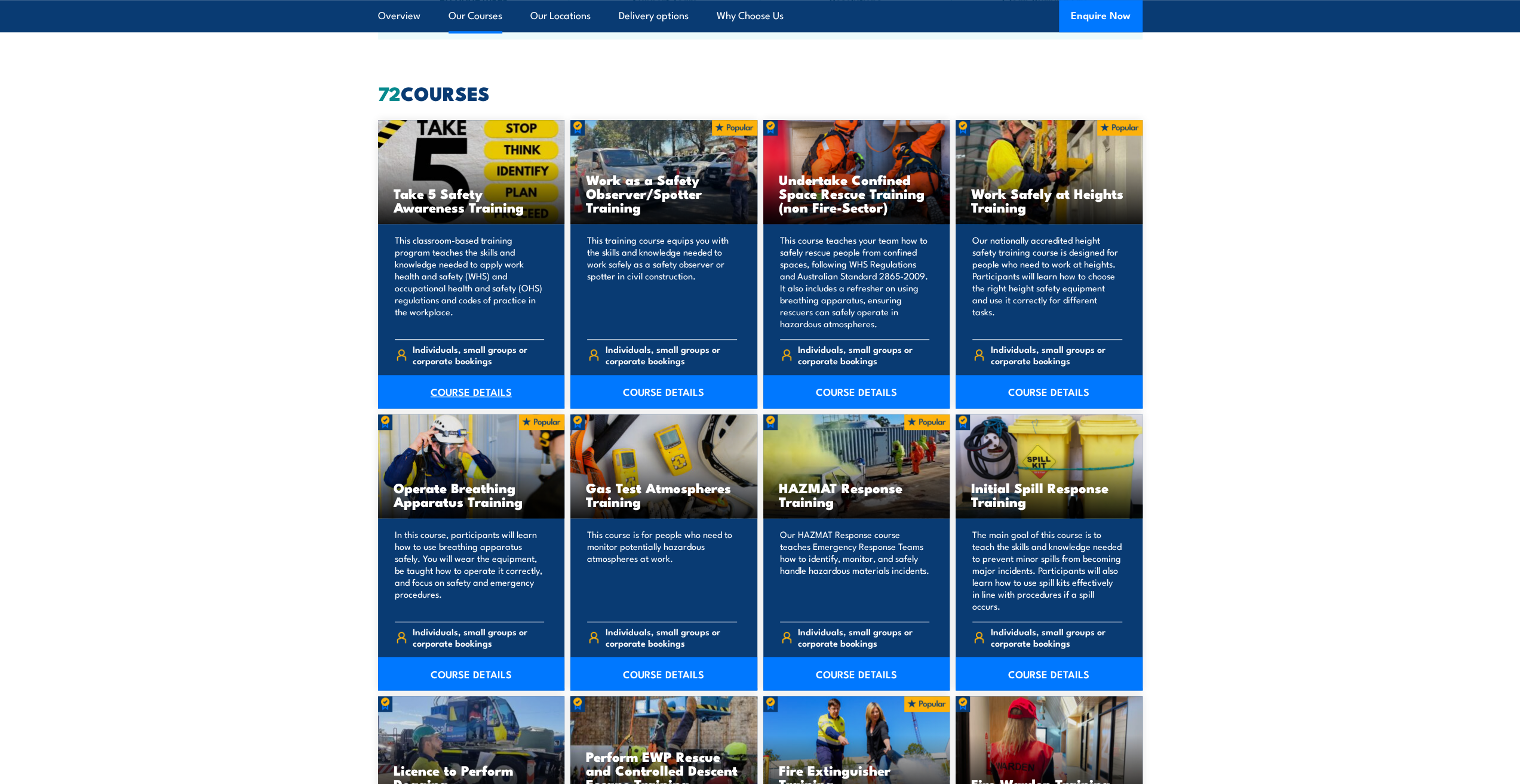
scroll to position [906, 0]
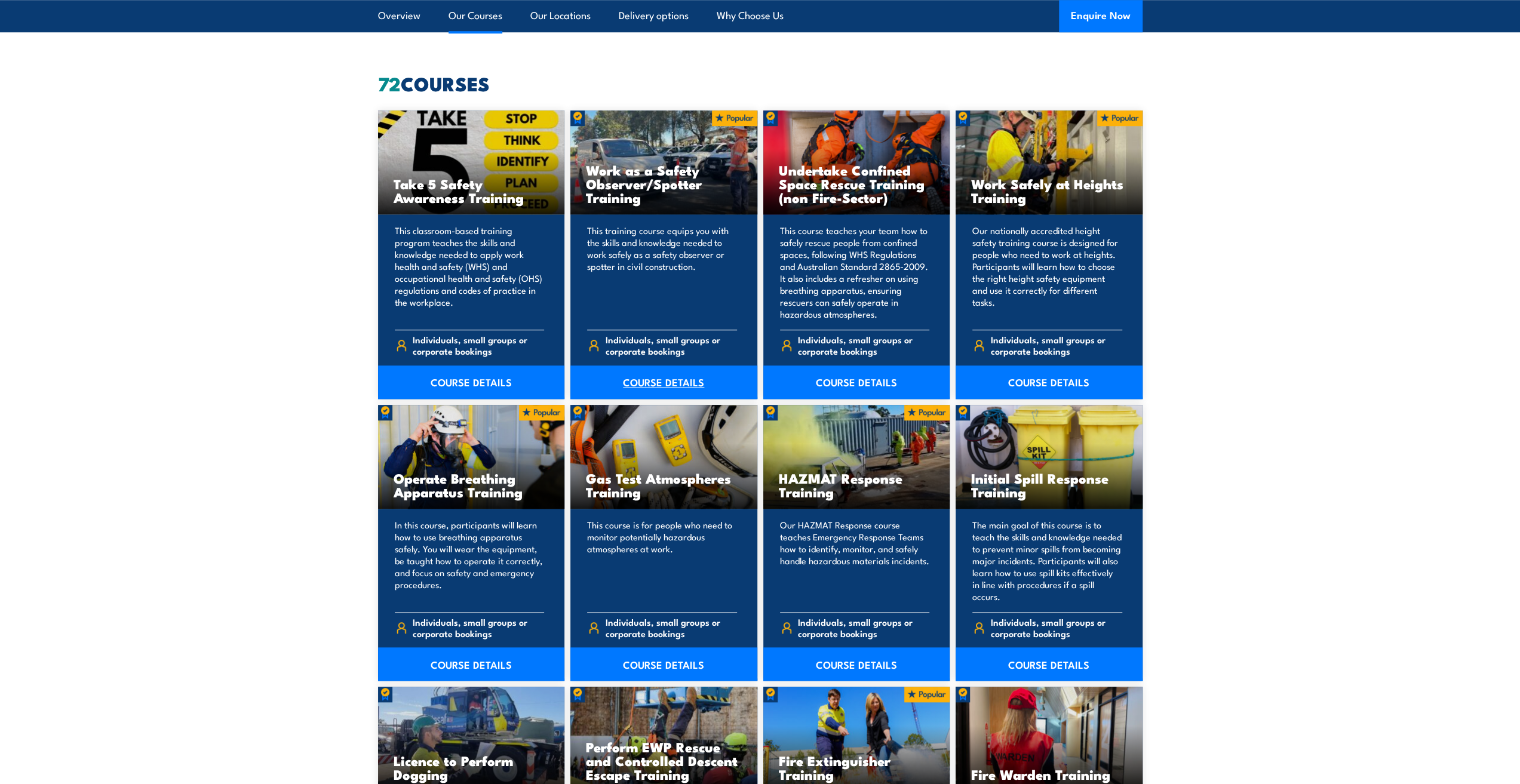
click at [659, 391] on link "COURSE DETAILS" at bounding box center [664, 382] width 187 height 33
